Goal: Share content

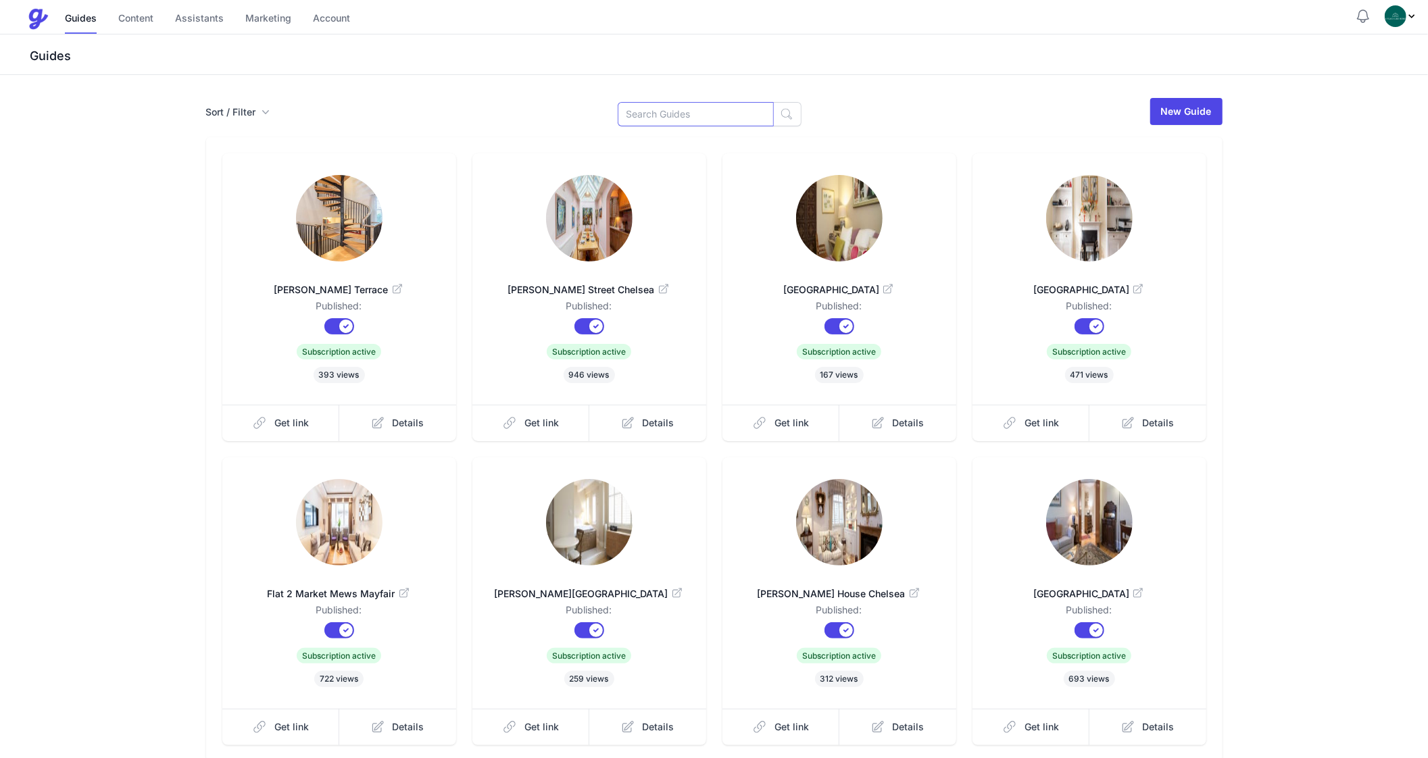
click at [655, 116] on input at bounding box center [696, 114] width 156 height 24
type input "Ox"
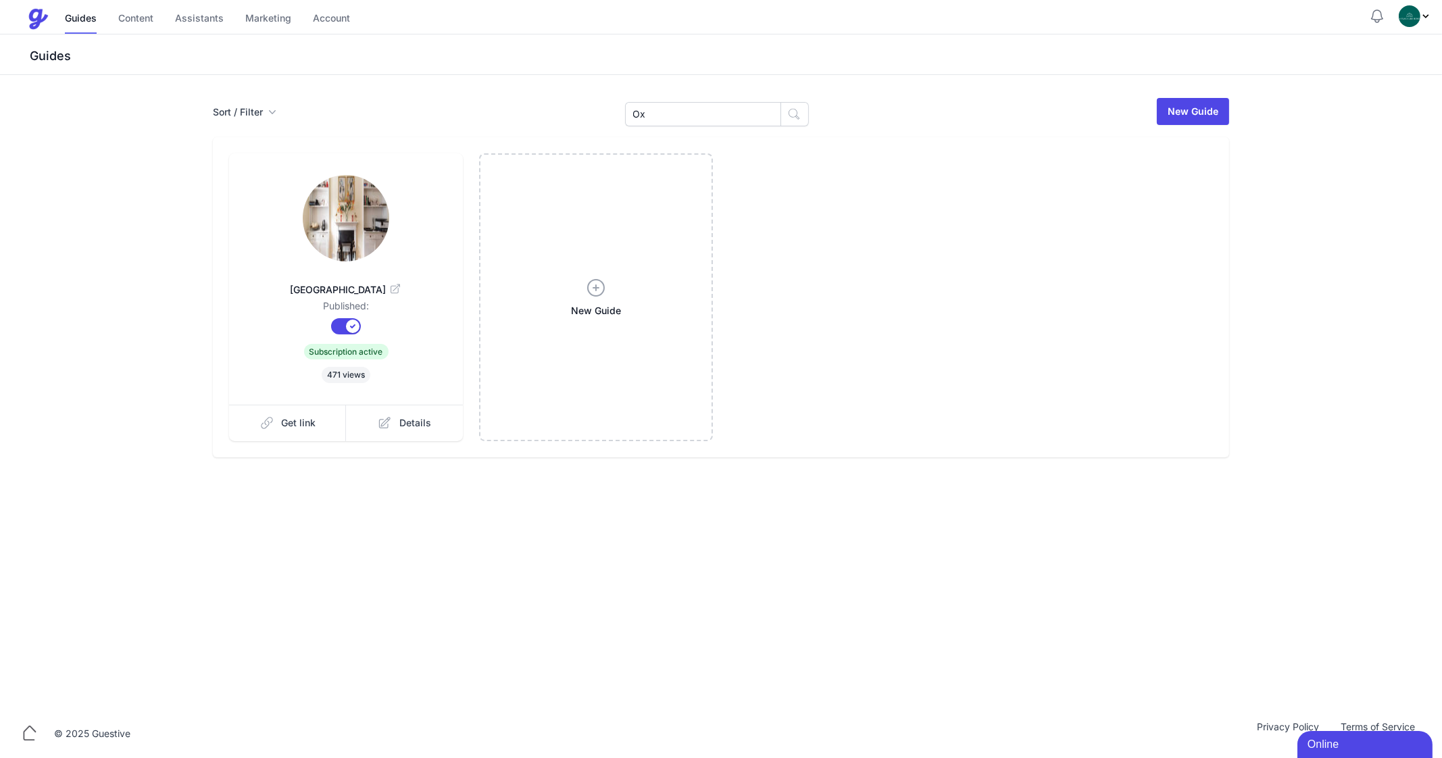
click at [368, 251] on img at bounding box center [346, 218] width 87 height 87
click at [318, 429] on link "Get link" at bounding box center [288, 423] width 118 height 36
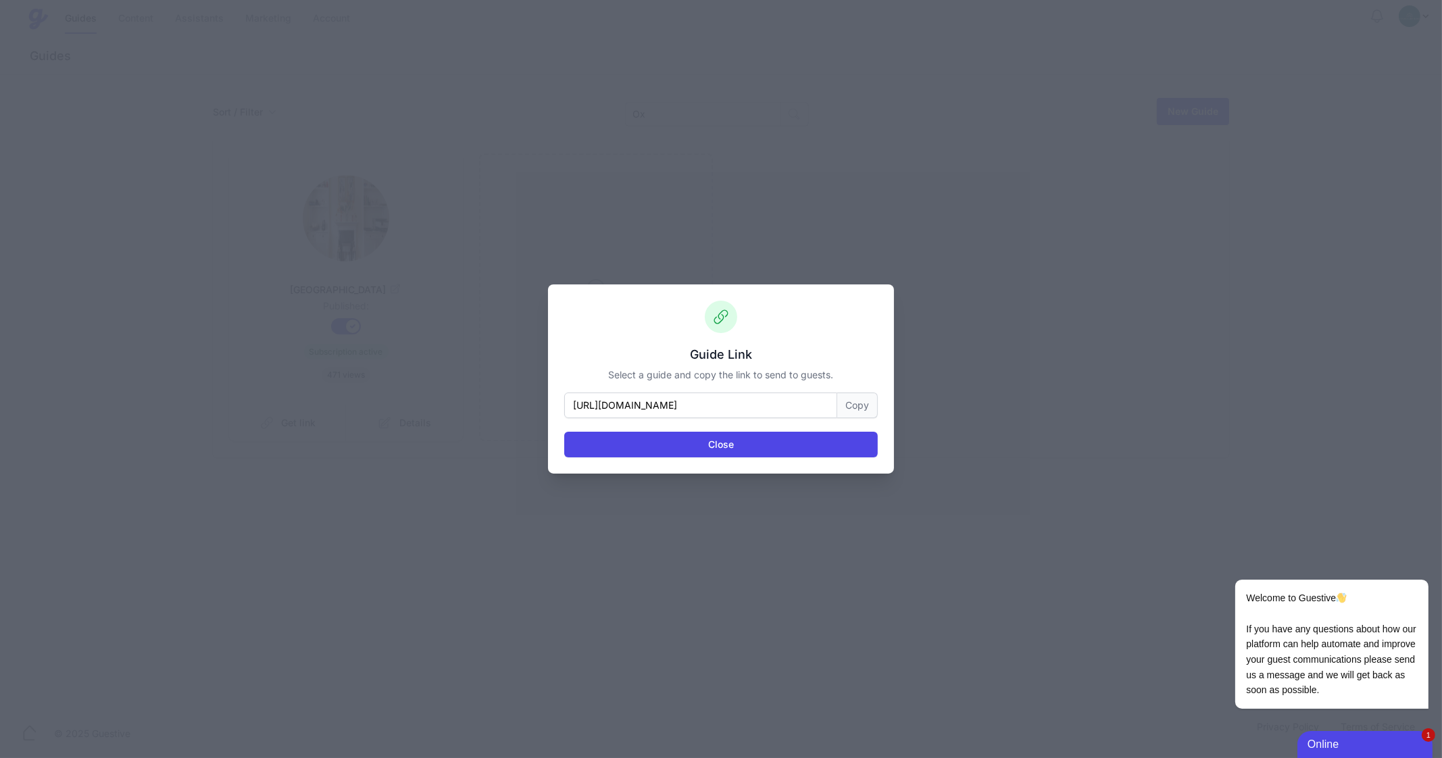
click at [869, 399] on button "Copy" at bounding box center [857, 406] width 41 height 26
